Goal: Task Accomplishment & Management: Use online tool/utility

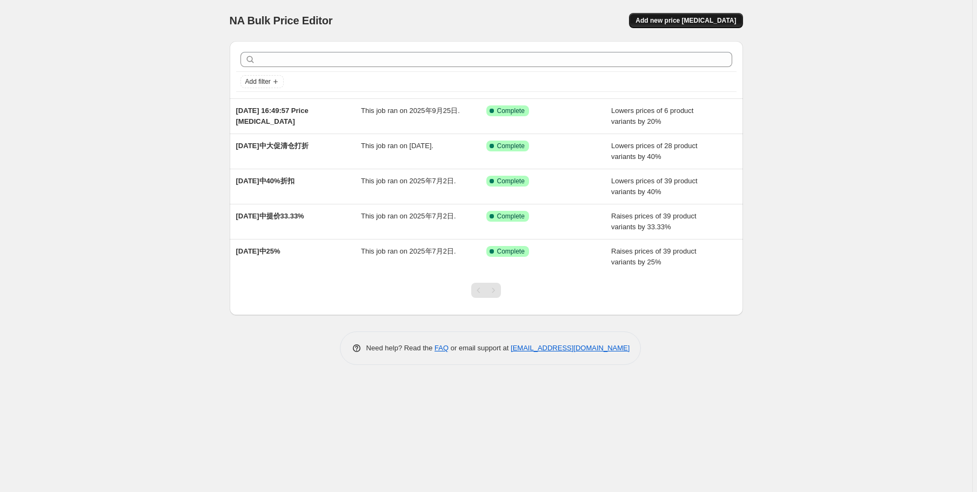
click at [683, 19] on span "Add new price [MEDICAL_DATA]" at bounding box center [686, 20] width 101 height 9
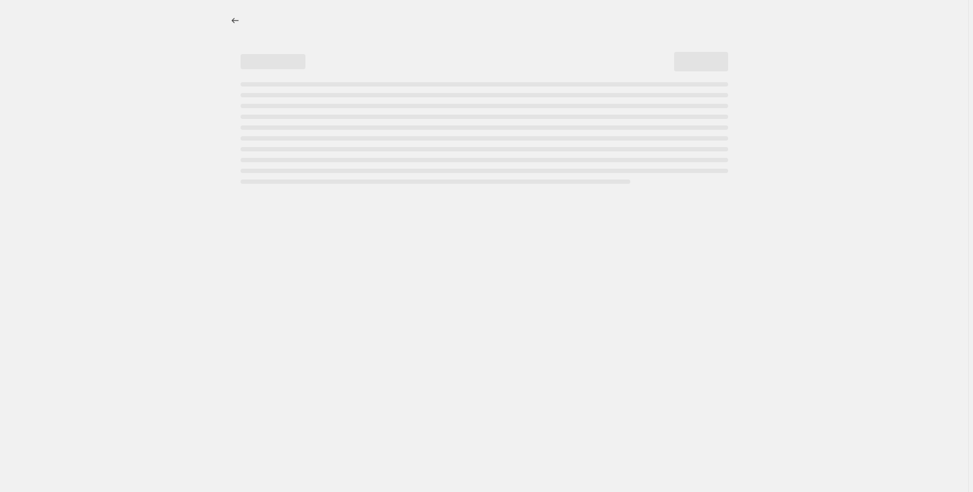
select select "percentage"
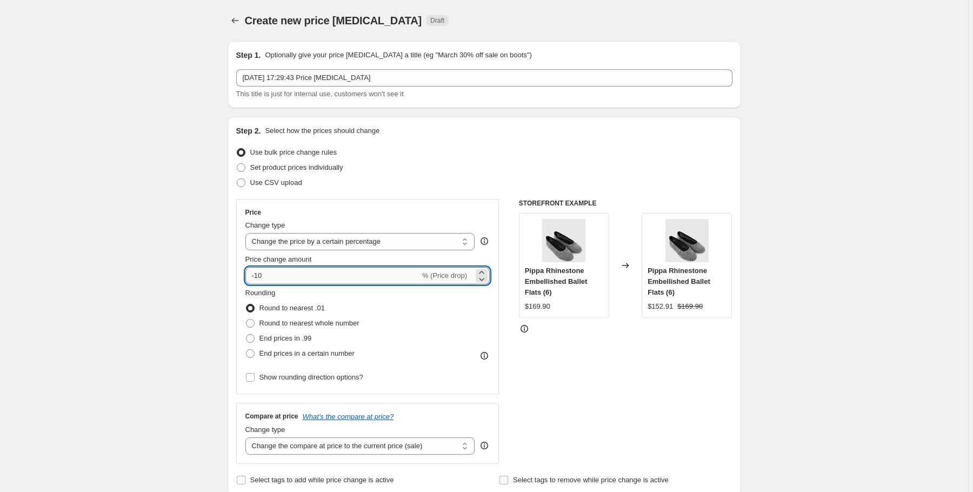
click at [291, 271] on input "-10" at bounding box center [332, 275] width 175 height 17
click at [255, 276] on input "-10" at bounding box center [332, 275] width 175 height 17
type input "-20"
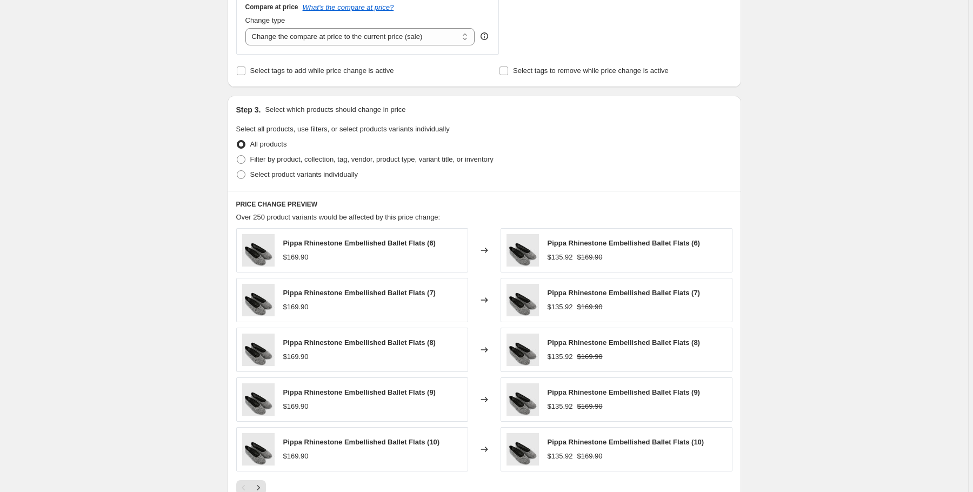
scroll to position [389, 0]
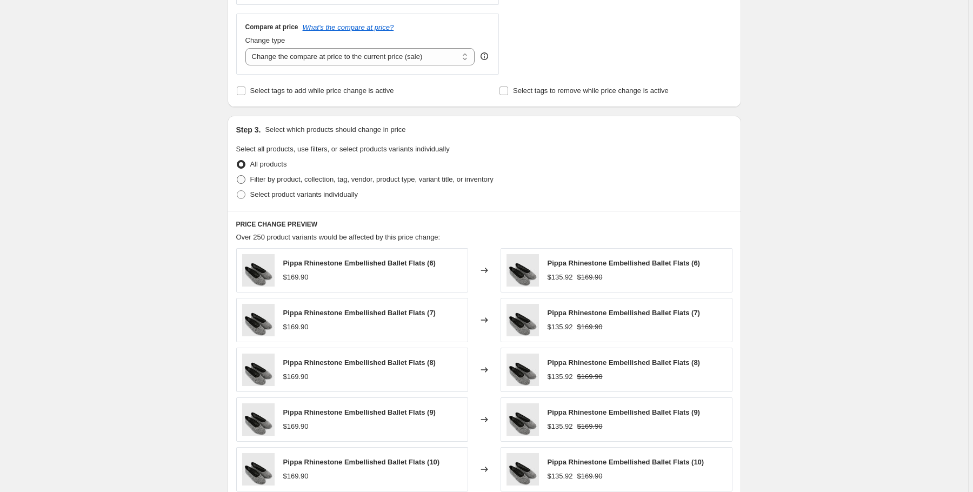
click at [277, 182] on span "Filter by product, collection, tag, vendor, product type, variant title, or inv…" at bounding box center [371, 179] width 243 height 8
click at [237, 176] on input "Filter by product, collection, tag, vendor, product type, variant title, or inv…" at bounding box center [237, 175] width 1 height 1
radio input "true"
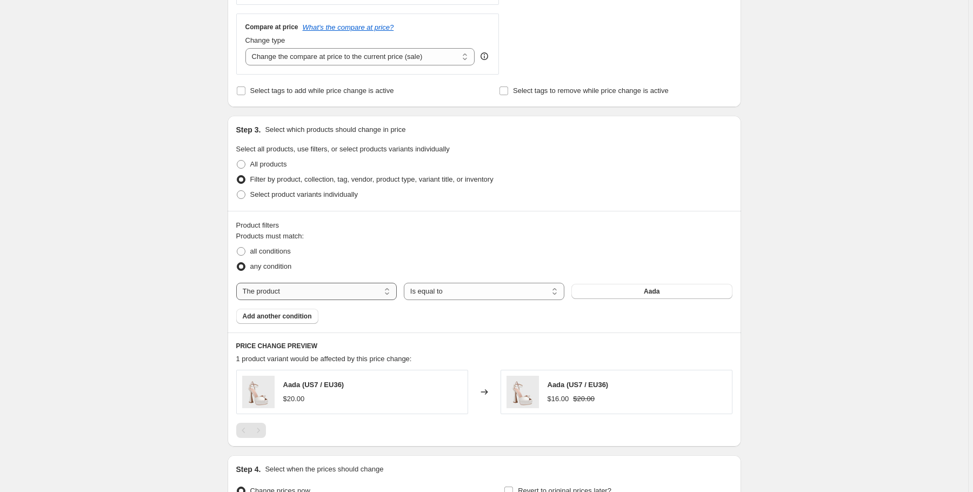
click at [363, 295] on select "The product The product's collection The product's tag The product's vendor The…" at bounding box center [316, 291] width 161 height 17
select select "tag"
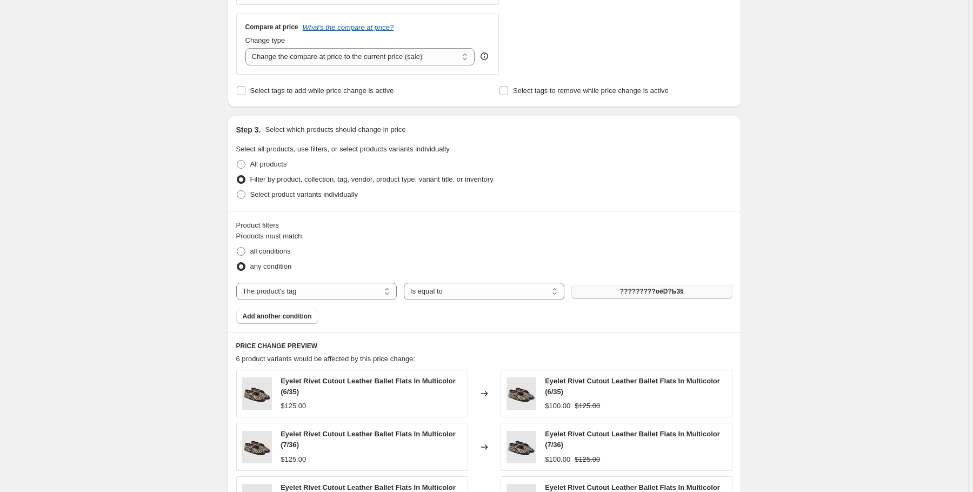
click at [658, 291] on span "?????????oèD?Ь3§" at bounding box center [652, 291] width 64 height 9
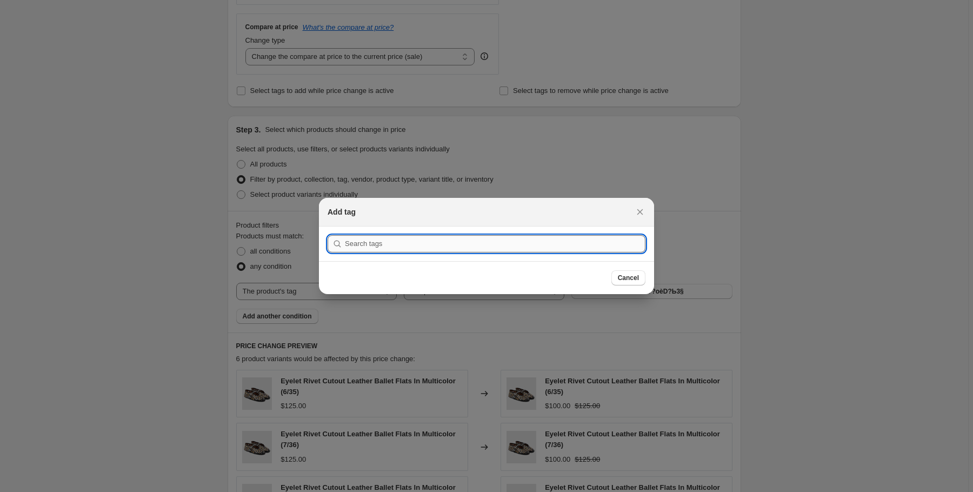
click at [502, 240] on input ":r2f:" at bounding box center [495, 243] width 300 height 17
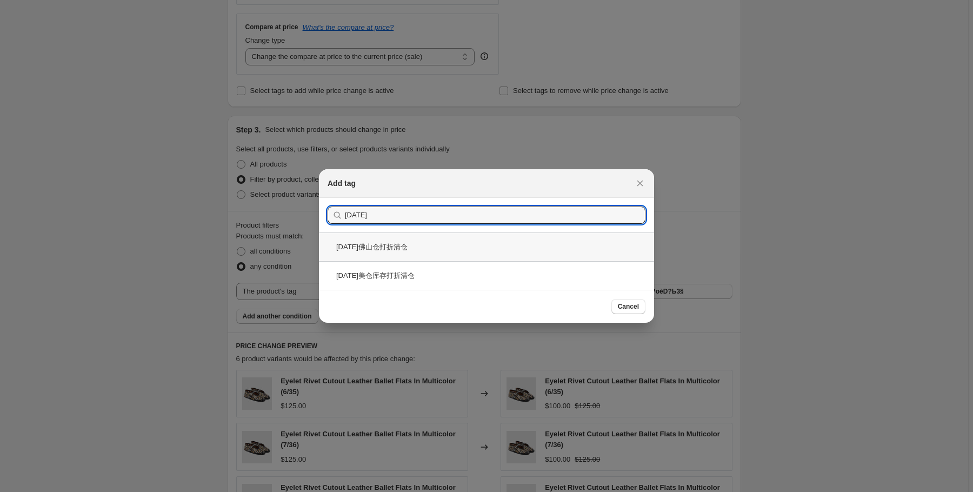
type input "[DATE]"
click at [450, 248] on div "[DATE]佛山仓打折清仓" at bounding box center [486, 246] width 335 height 29
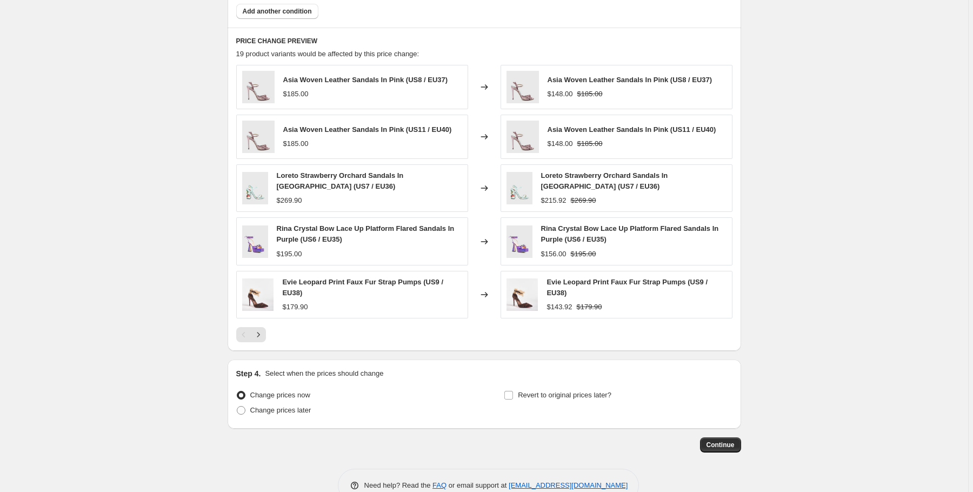
scroll to position [716, 0]
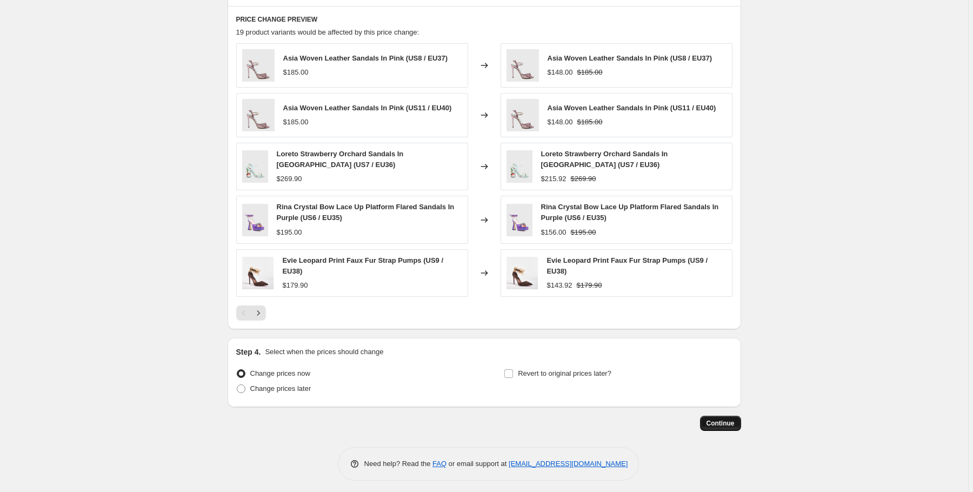
click at [724, 420] on span "Continue" at bounding box center [720, 423] width 28 height 9
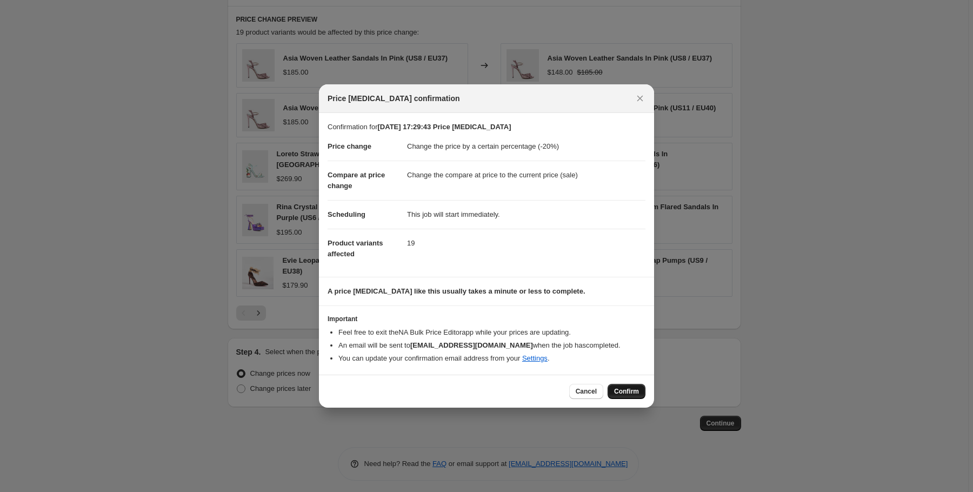
click at [630, 390] on span "Confirm" at bounding box center [626, 391] width 25 height 9
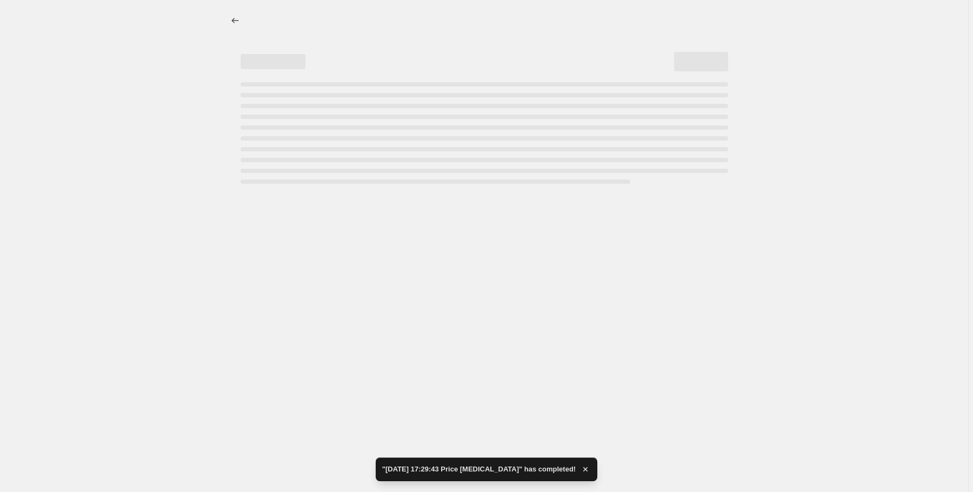
select select "percentage"
select select "tag"
